Goal: Find specific page/section: Find specific page/section

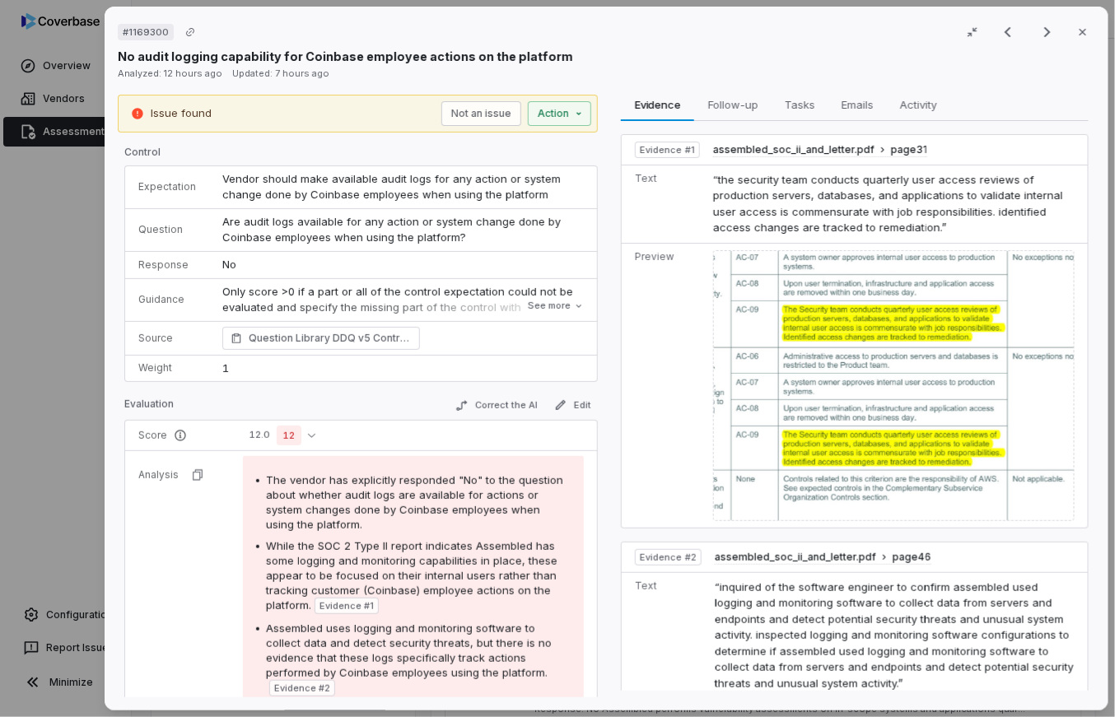
scroll to position [26, 0]
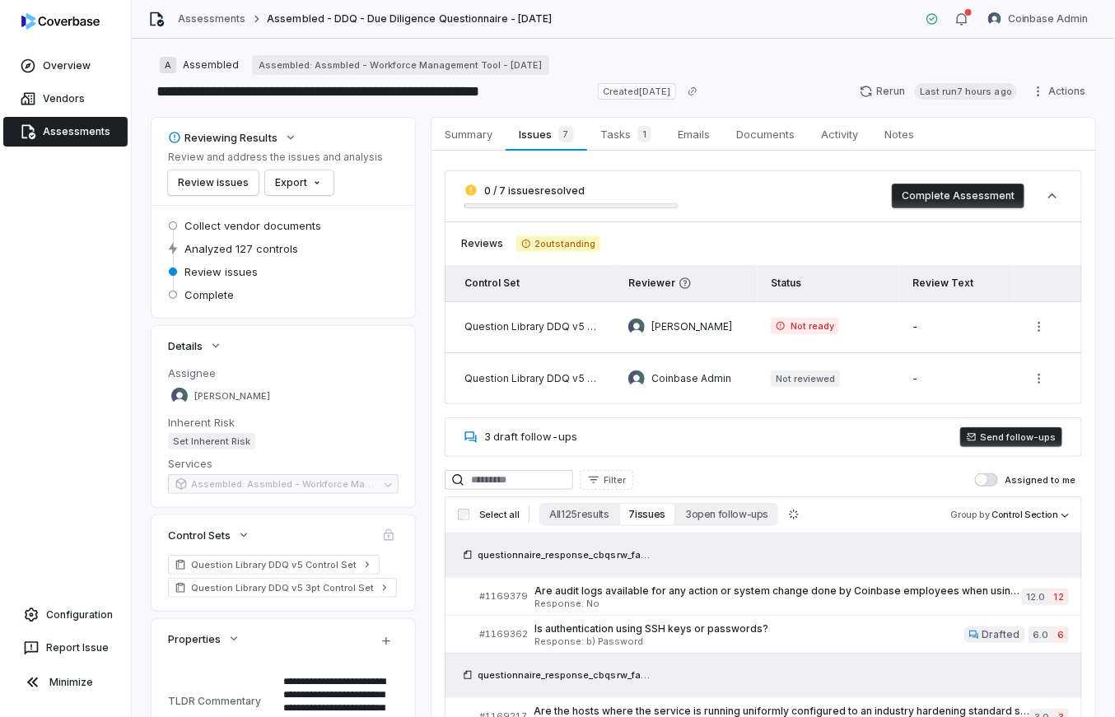
click at [92, 136] on link "Assessments" at bounding box center [65, 132] width 124 height 30
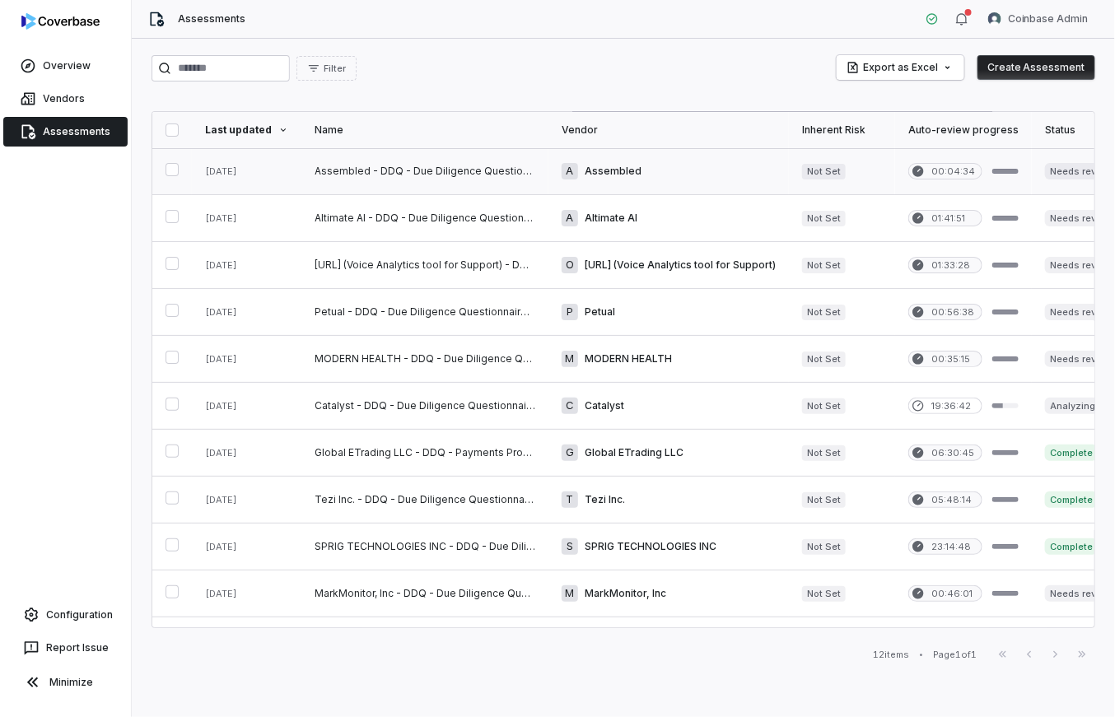
click at [435, 167] on link at bounding box center [424, 171] width 247 height 46
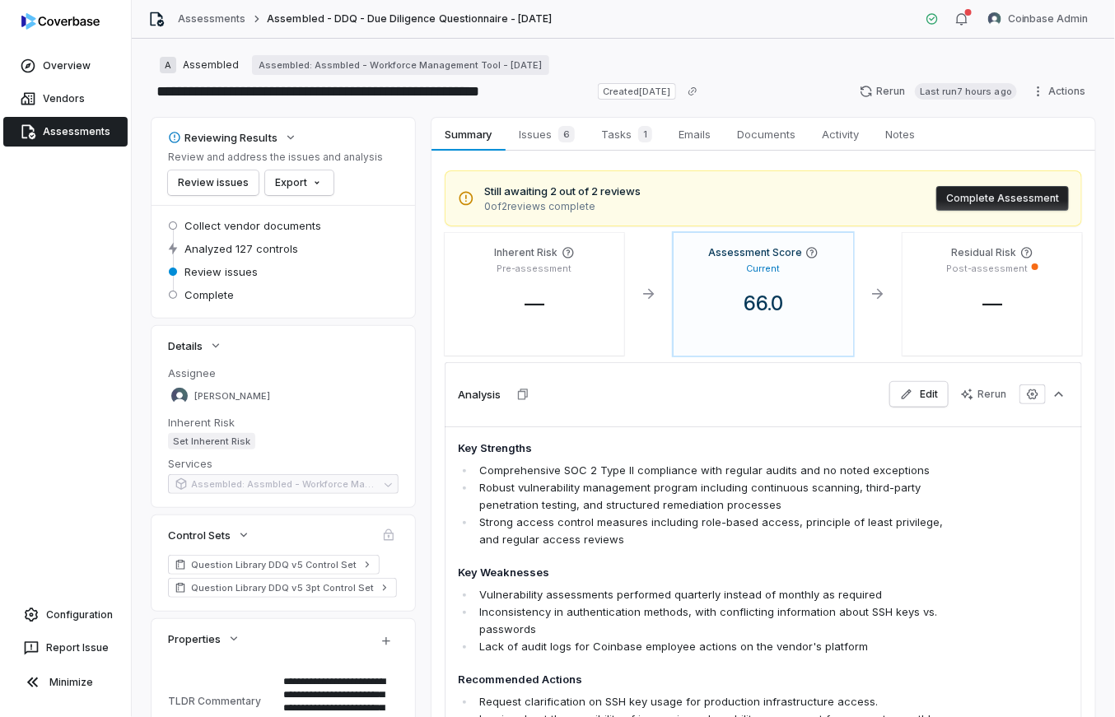
click at [70, 135] on link "Assessments" at bounding box center [65, 132] width 124 height 30
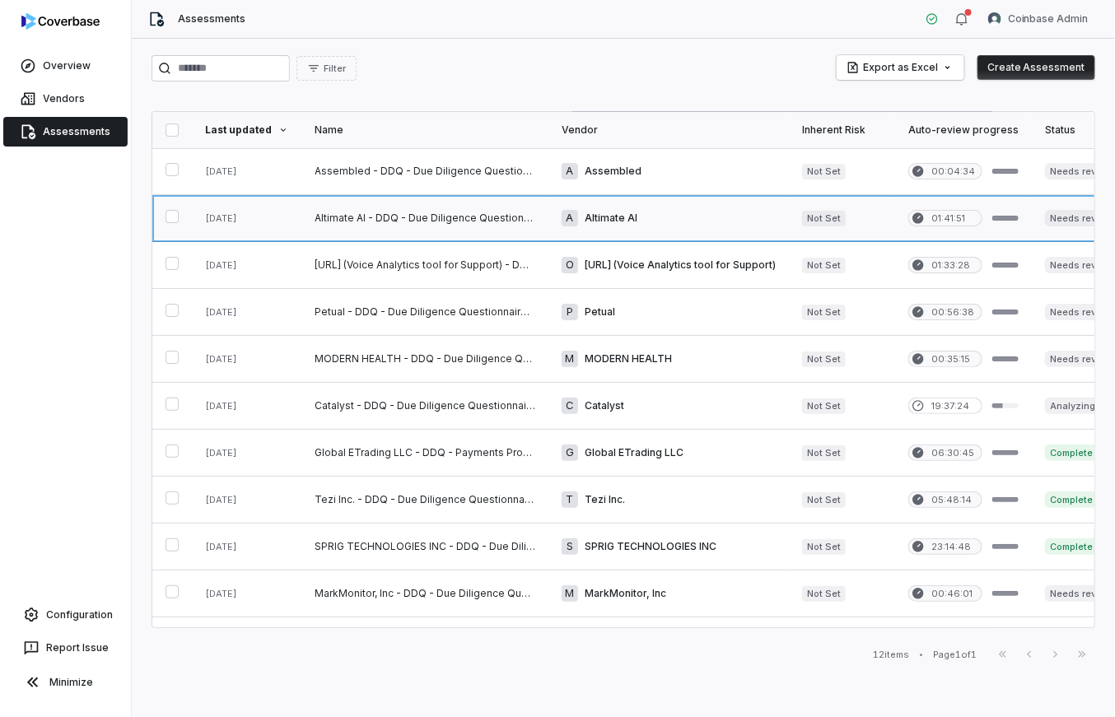
click at [357, 223] on link at bounding box center [424, 218] width 247 height 46
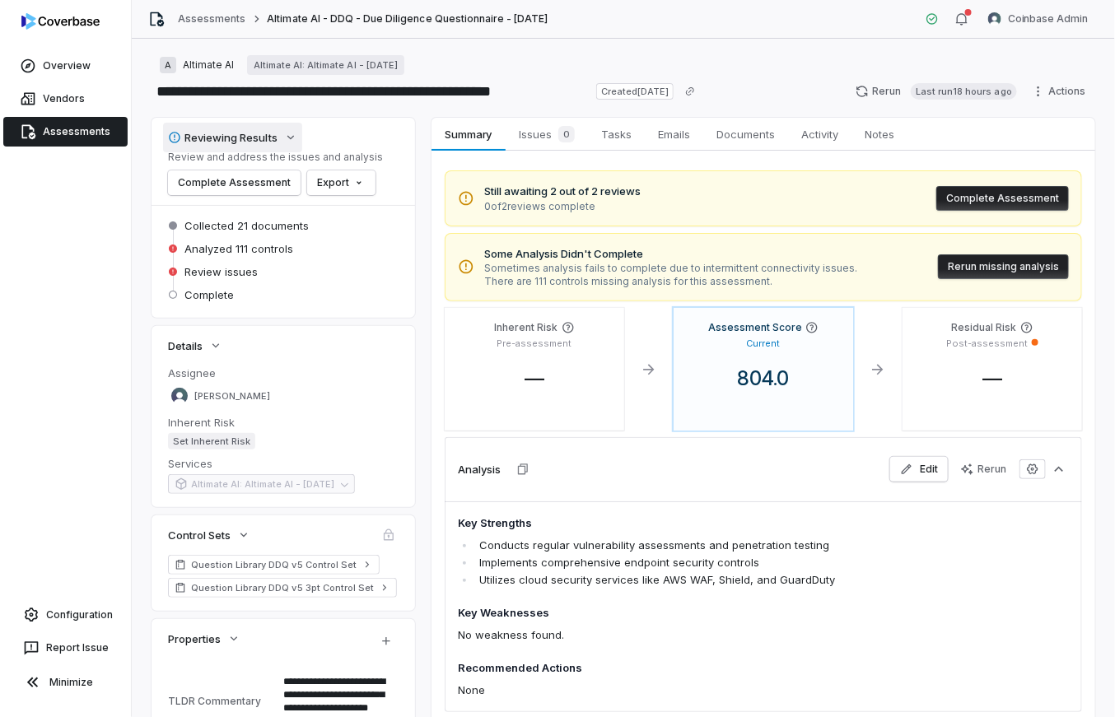
type textarea "*"
